Goal: Subscribe to service/newsletter

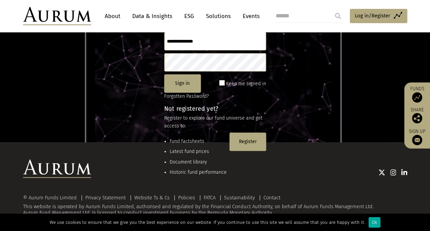
scroll to position [90, 0]
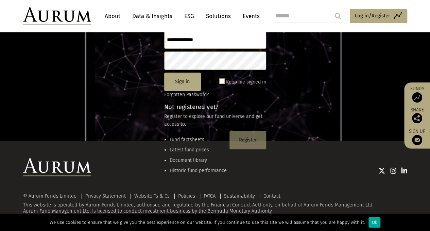
click at [243, 138] on button "Register" at bounding box center [248, 140] width 37 height 18
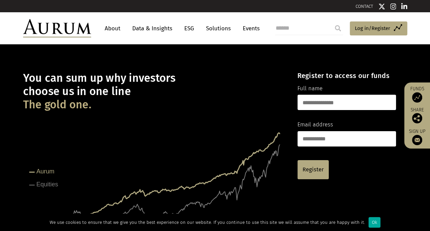
click at [330, 104] on input "text" at bounding box center [347, 102] width 99 height 15
type input "**********"
click at [318, 137] on input "email" at bounding box center [347, 138] width 99 height 15
type input "**********"
click at [309, 169] on link "Register" at bounding box center [313, 169] width 31 height 19
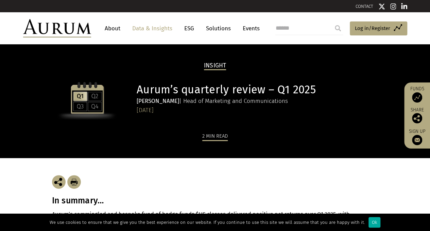
click at [14, 197] on section "In summary… Aurum’s commingled and bespoke fund of hedge funds $US classes deli…" at bounding box center [215, 206] width 430 height 97
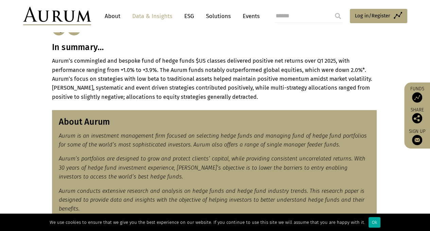
click at [5, 171] on section "About Aurum Aurum is an investment management firm focused on selecting hedge f…" at bounding box center [215, 164] width 430 height 127
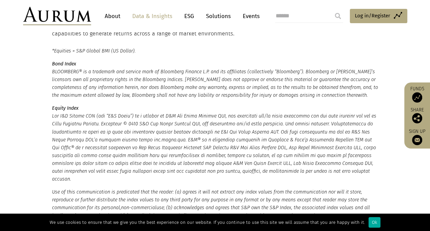
scroll to position [705, 0]
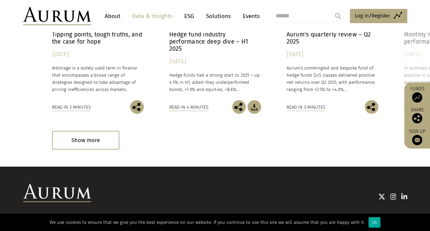
click at [20, 185] on div "© Aurum Funds Limited Privacy Statement Website Ts & Cs Policies FATCA Sustaina…" at bounding box center [215, 211] width 398 height 56
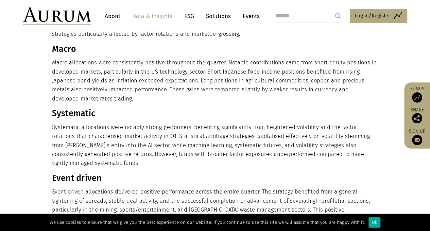
scroll to position [395, 0]
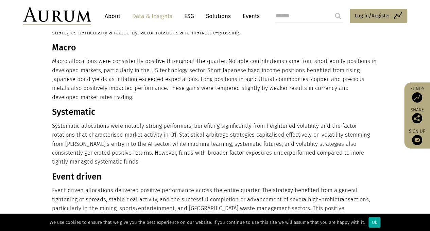
click at [10, 166] on section "Multi-strategy Allocations to multi-strategy funds provided mixed results in di…" at bounding box center [215, 173] width 430 height 372
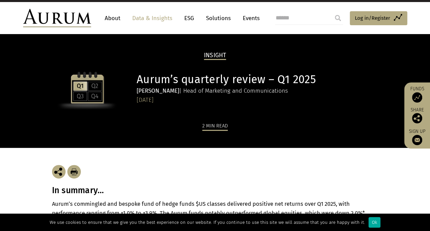
scroll to position [0, 0]
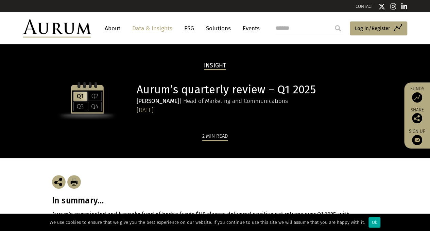
click at [159, 28] on link "Data & Insights" at bounding box center [152, 28] width 47 height 13
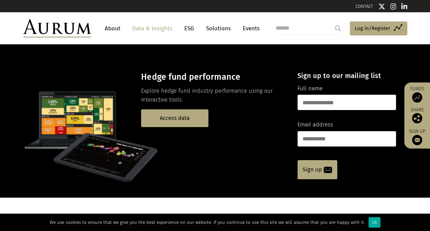
click at [112, 27] on link "About" at bounding box center [112, 28] width 22 height 13
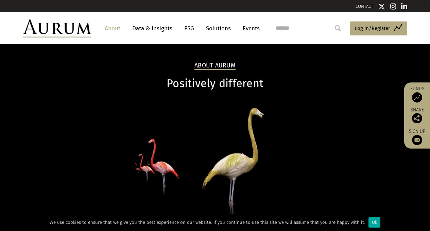
click at [174, 110] on p at bounding box center [215, 160] width 384 height 120
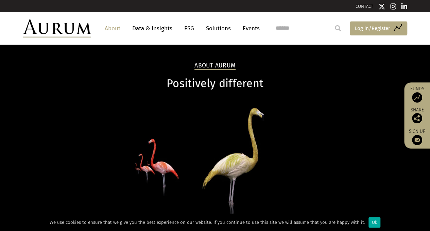
click at [359, 26] on span "Log in/Register" at bounding box center [372, 28] width 35 height 8
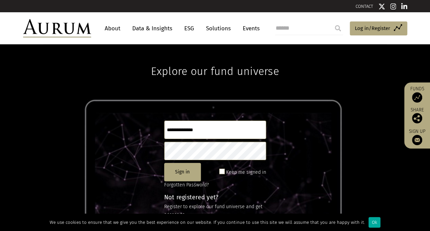
click at [193, 132] on input "text" at bounding box center [215, 129] width 102 height 18
click at [298, 123] on div "Explore our fund universe Sign in Keep me signed in Forgotten Password? Not reg…" at bounding box center [215, 137] width 430 height 186
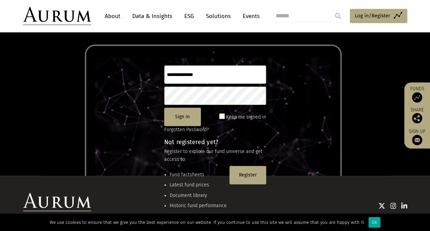
scroll to position [59, 0]
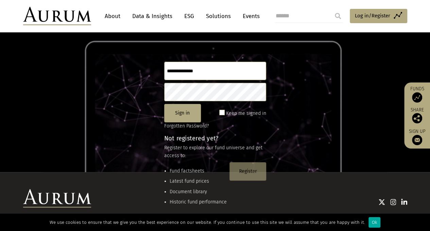
click at [250, 174] on button "Register" at bounding box center [248, 171] width 37 height 18
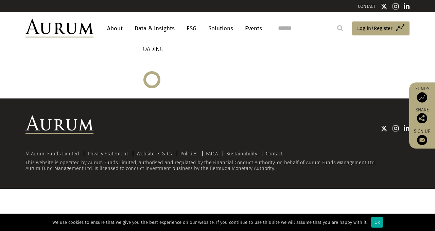
click at [420, 137] on img at bounding box center [422, 140] width 10 height 10
click at [427, 135] on img at bounding box center [422, 140] width 10 height 10
click at [420, 100] on img at bounding box center [422, 97] width 10 height 10
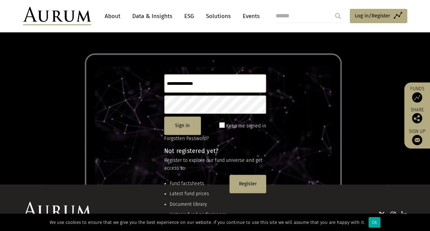
scroll to position [25, 0]
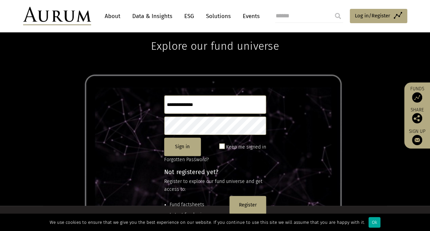
click at [419, 139] on img at bounding box center [417, 140] width 10 height 10
